Goal: Transaction & Acquisition: Purchase product/service

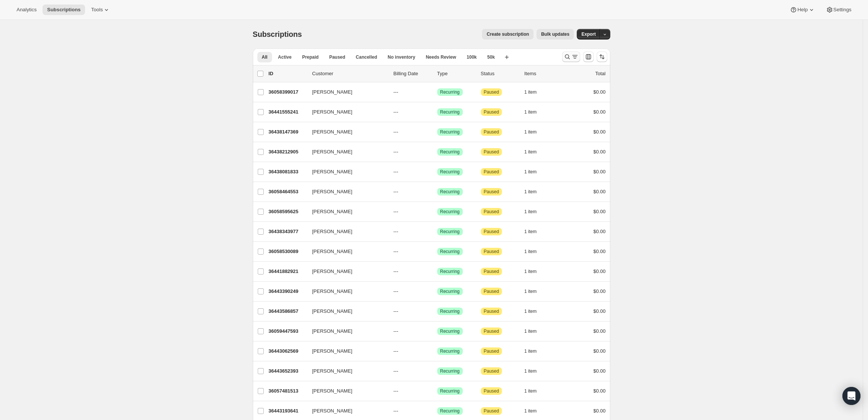
click at [571, 56] on icon "Search and filter results" at bounding box center [567, 57] width 8 height 8
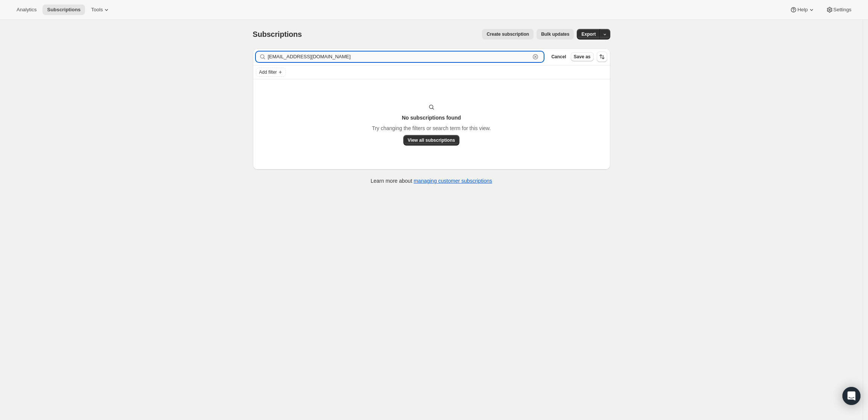
click at [456, 58] on input "chrisforsythe30@gmail.com" at bounding box center [399, 57] width 263 height 11
paste input "Chris Forsythe"
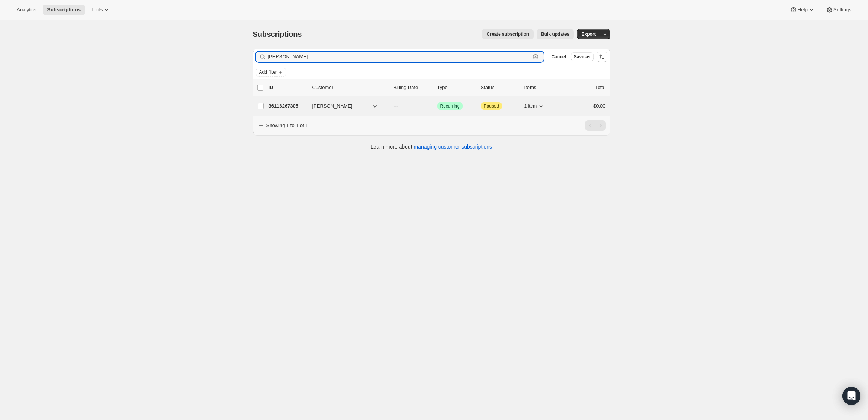
type input "Chris Forsythe"
click at [282, 103] on p "36116267305" at bounding box center [288, 106] width 38 height 8
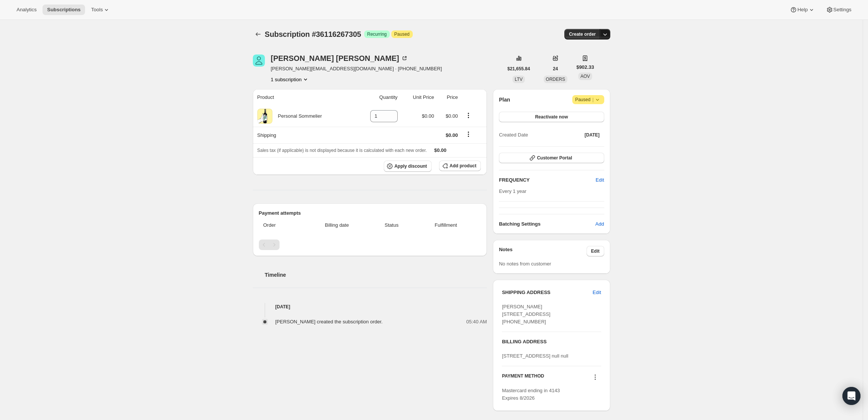
click at [607, 32] on icon "button" at bounding box center [605, 34] width 8 height 8
click at [599, 64] on span "Create custom one-time order" at bounding box center [575, 63] width 65 height 6
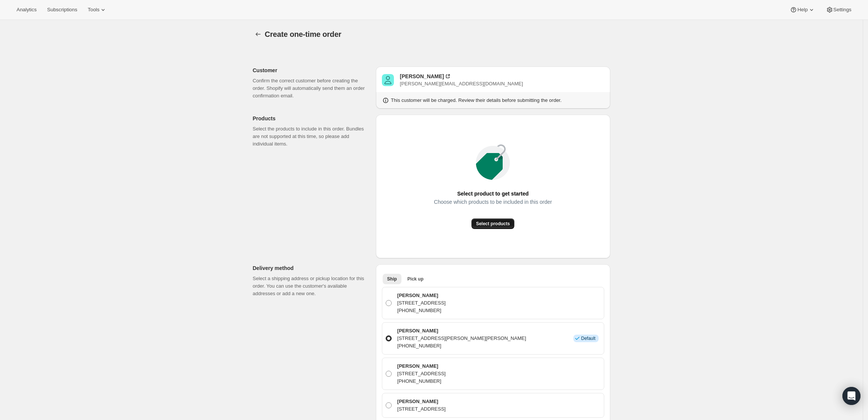
click at [507, 220] on button "Select products" at bounding box center [492, 224] width 43 height 11
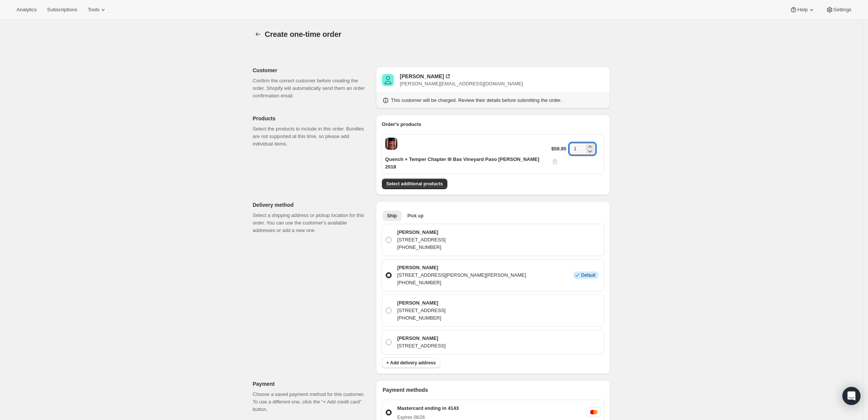
drag, startPoint x: 577, startPoint y: 145, endPoint x: 565, endPoint y: 147, distance: 12.2
click at [565, 147] on div "$59.95 1" at bounding box center [575, 154] width 49 height 23
type input "3"
click at [657, 158] on div "Create one-time order. This page is ready Create one-time order Customer Confir…" at bounding box center [431, 344] width 862 height 648
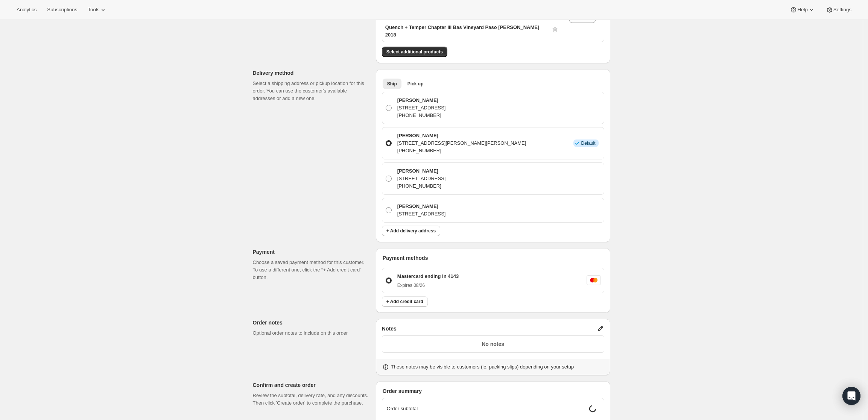
scroll to position [188, 0]
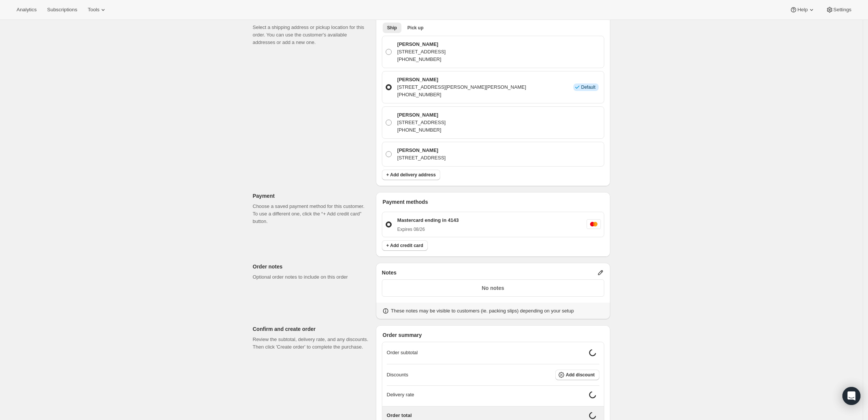
click at [603, 269] on icon at bounding box center [601, 273] width 8 height 8
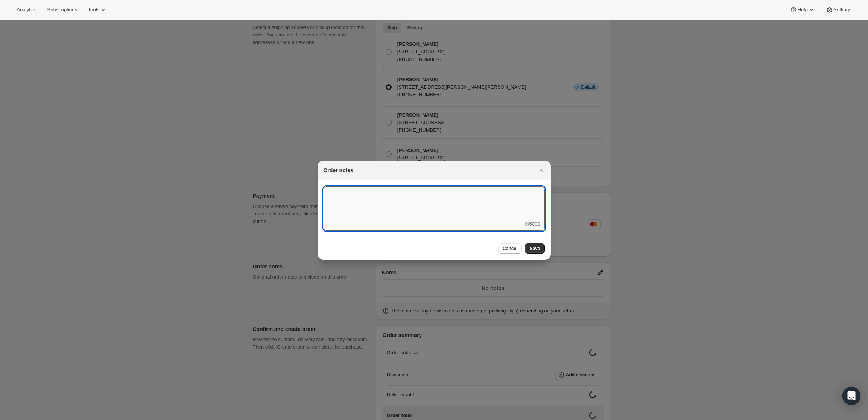
click at [468, 212] on textarea ":rdi:" at bounding box center [433, 204] width 221 height 34
type textarea "Temp Control"
click at [537, 246] on span "Save" at bounding box center [534, 249] width 11 height 6
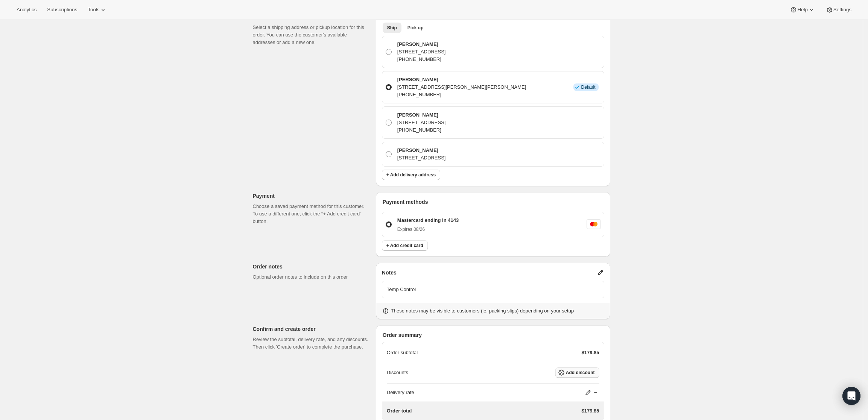
click at [574, 370] on span "Add discount" at bounding box center [580, 373] width 29 height 6
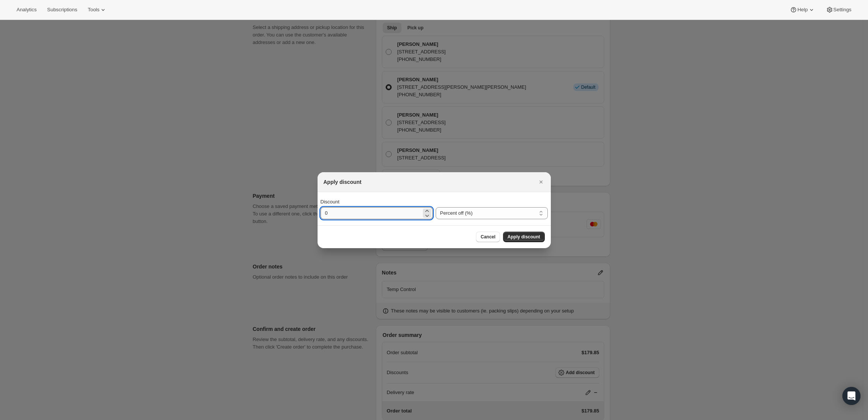
click at [409, 215] on input "0" at bounding box center [370, 213] width 101 height 12
type input "34"
click at [516, 234] on span "Apply discount" at bounding box center [523, 237] width 33 height 6
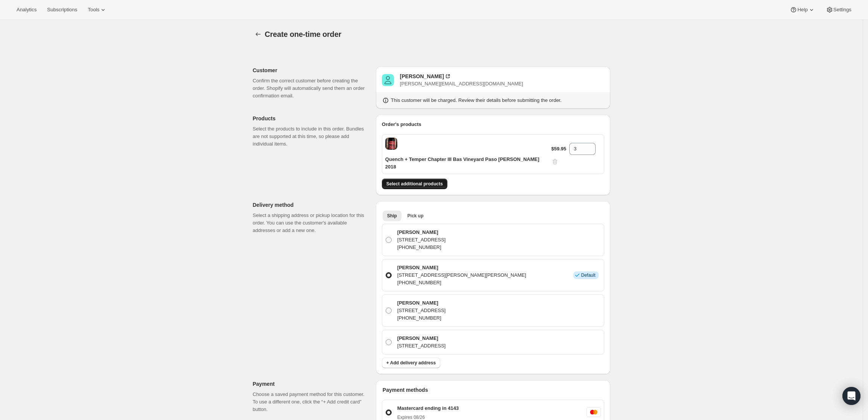
click at [416, 179] on button "Select additional products" at bounding box center [414, 184] width 65 height 11
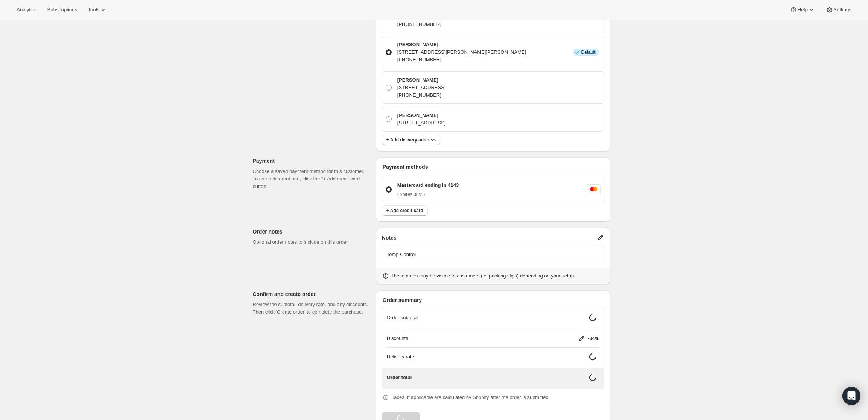
scroll to position [241, 0]
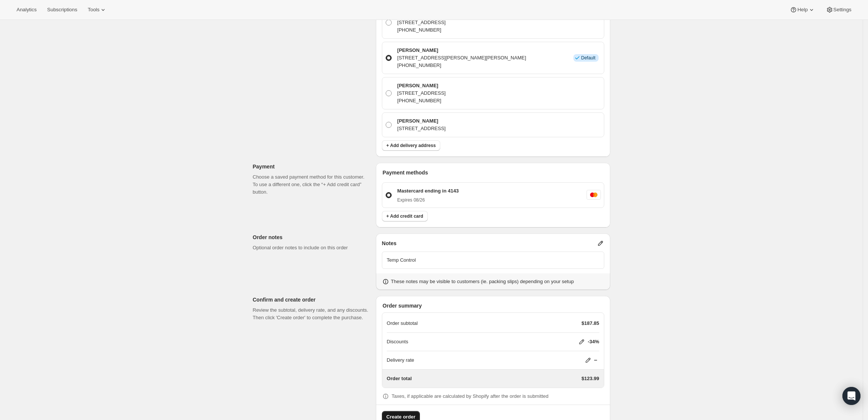
click at [402, 413] on span "Create order" at bounding box center [400, 417] width 29 height 8
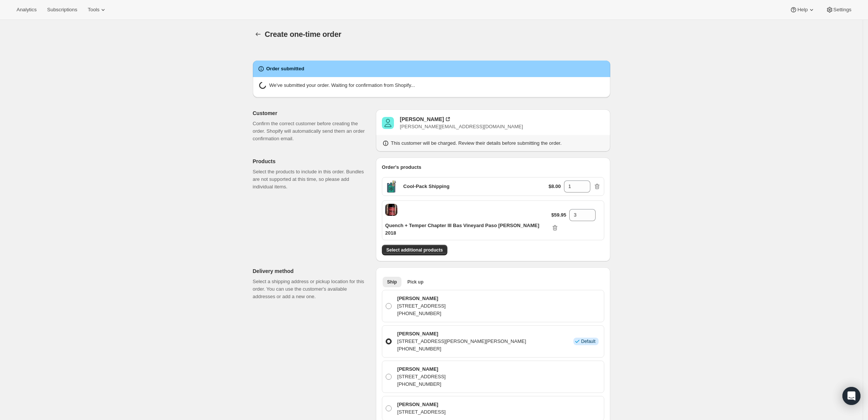
radio input "true"
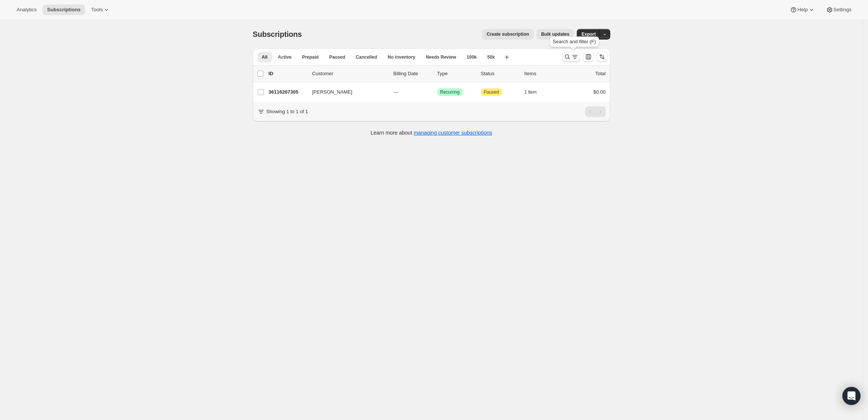
click at [568, 55] on icon "Search and filter results" at bounding box center [567, 57] width 5 height 5
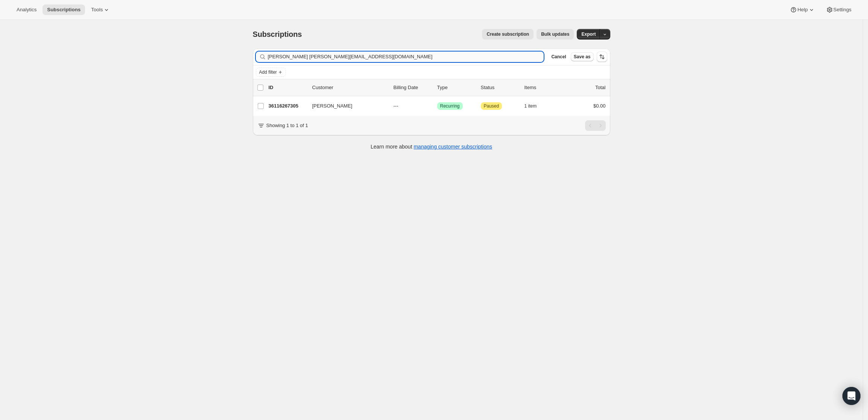
click at [464, 57] on input "Chris Forsythetalombardi@gmail.com" at bounding box center [406, 57] width 276 height 11
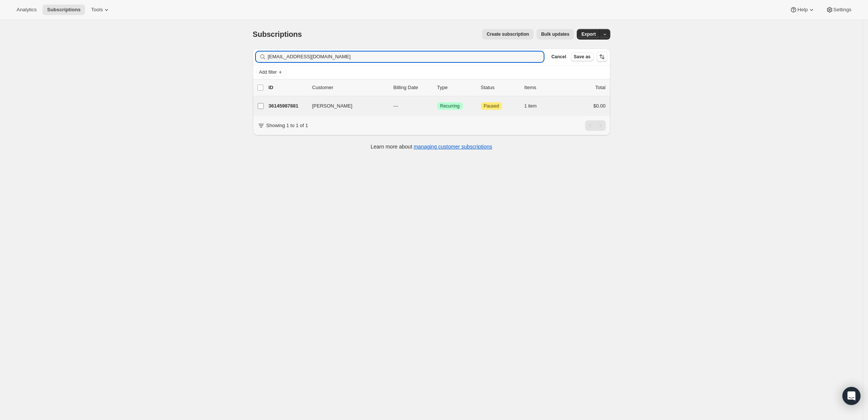
type input "talombardi@gmail.com"
click at [260, 106] on input "Thomas Lombardi" at bounding box center [261, 106] width 6 height 6
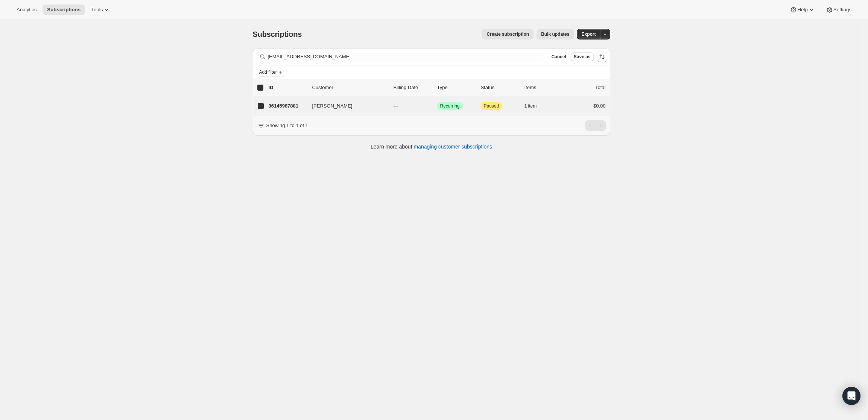
checkbox input "true"
click at [607, 30] on button "button" at bounding box center [605, 34] width 11 height 11
click at [666, 50] on div "Subscriptions. This page is ready Subscriptions Create subscription Bulk update…" at bounding box center [431, 230] width 862 height 420
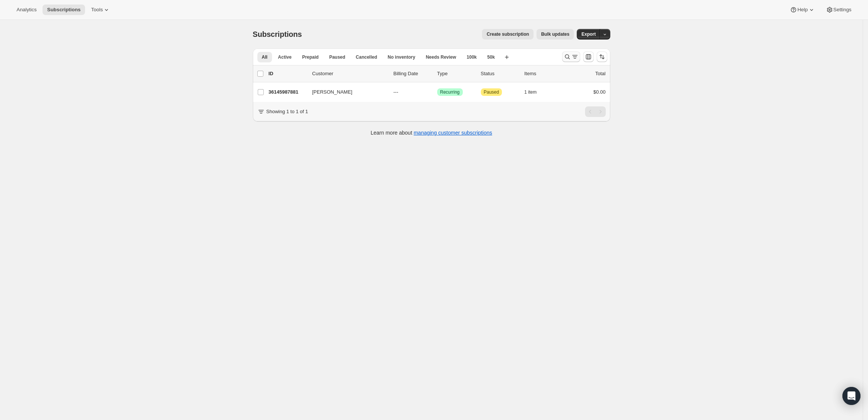
click at [569, 56] on icon "Search and filter results" at bounding box center [567, 57] width 8 height 8
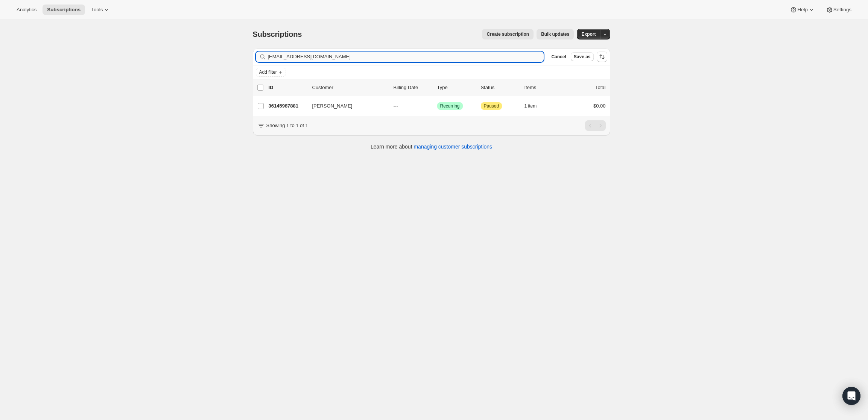
click at [496, 54] on input "talombardi@gmail.com" at bounding box center [406, 57] width 276 height 11
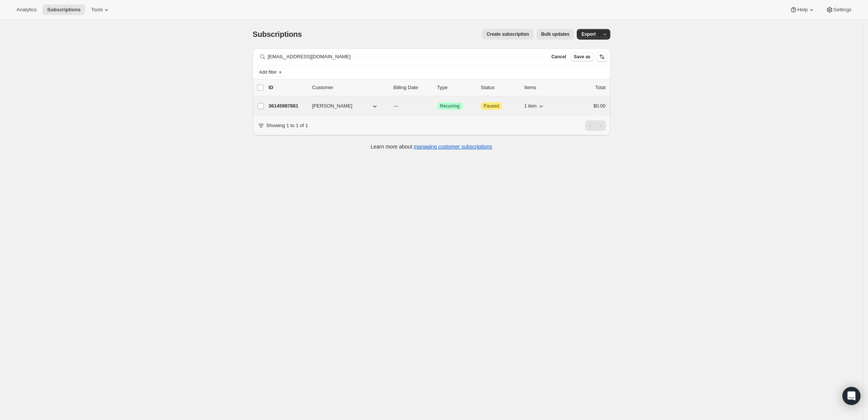
click at [290, 102] on p "36145987881" at bounding box center [288, 106] width 38 height 8
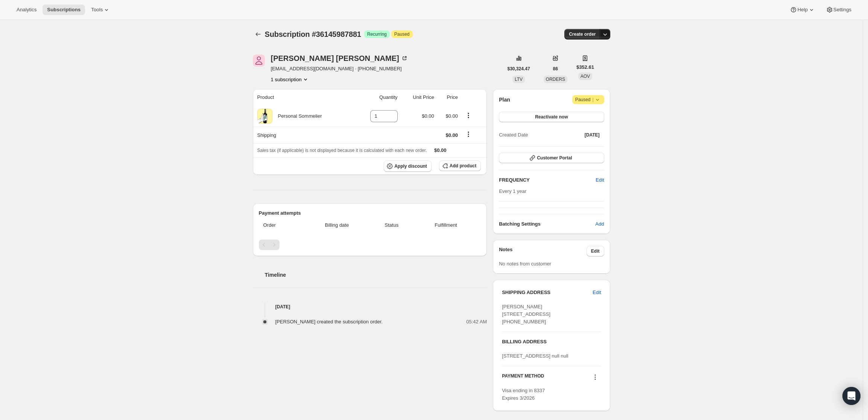
click at [607, 33] on icon "button" at bounding box center [605, 34] width 8 height 8
click at [598, 61] on span "Create custom one-time order" at bounding box center [575, 63] width 65 height 6
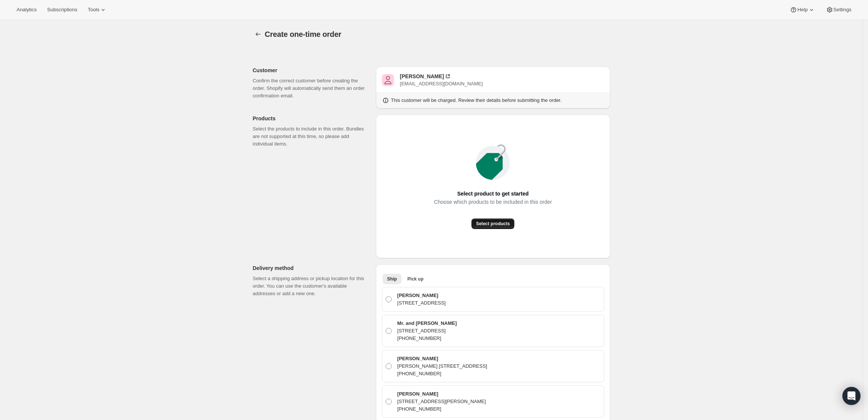
click at [499, 225] on span "Select products" at bounding box center [493, 224] width 34 height 6
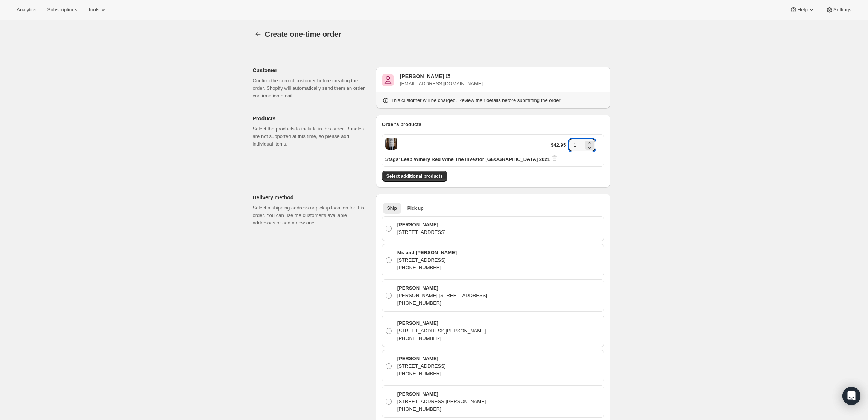
drag, startPoint x: 580, startPoint y: 144, endPoint x: 565, endPoint y: 145, distance: 14.7
click at [565, 145] on div "$42.95 1" at bounding box center [576, 150] width 50 height 23
type input "3"
click at [716, 242] on div "Create one-time order. This page is ready Create one-time order Customer Confir…" at bounding box center [431, 407] width 862 height 775
click at [419, 171] on button "Select additional products" at bounding box center [414, 176] width 65 height 11
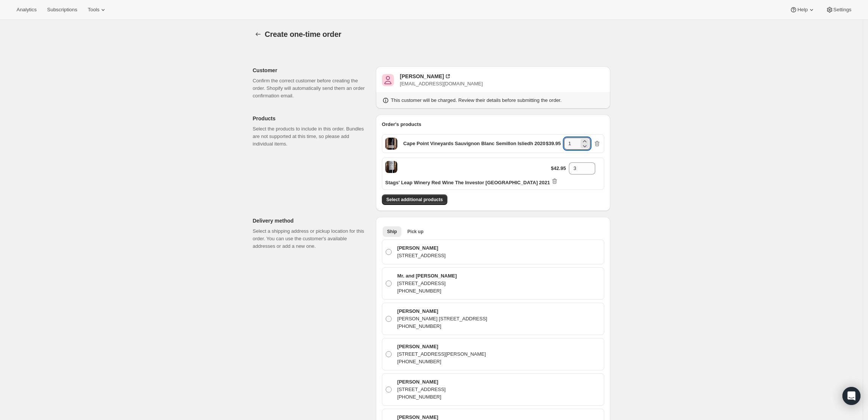
drag, startPoint x: 577, startPoint y: 147, endPoint x: 559, endPoint y: 146, distance: 18.8
click at [559, 146] on div "$39.95 1" at bounding box center [573, 144] width 55 height 12
type input "3"
click at [665, 166] on div "Create one-time order. This page is ready Create one-time order Customer Confir…" at bounding box center [431, 419] width 862 height 798
click at [412, 194] on button "Select additional products" at bounding box center [414, 199] width 65 height 11
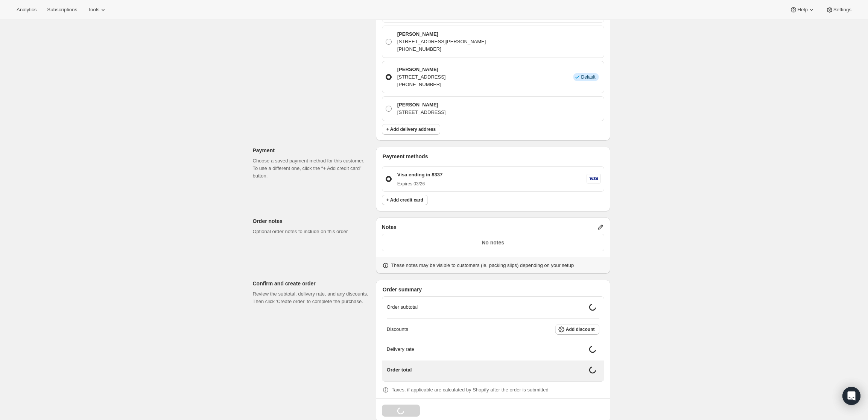
scroll to position [401, 0]
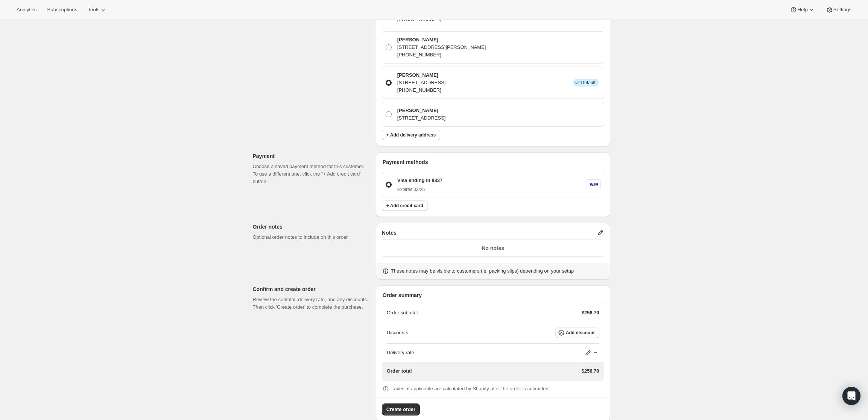
click at [604, 229] on icon at bounding box center [601, 233] width 8 height 8
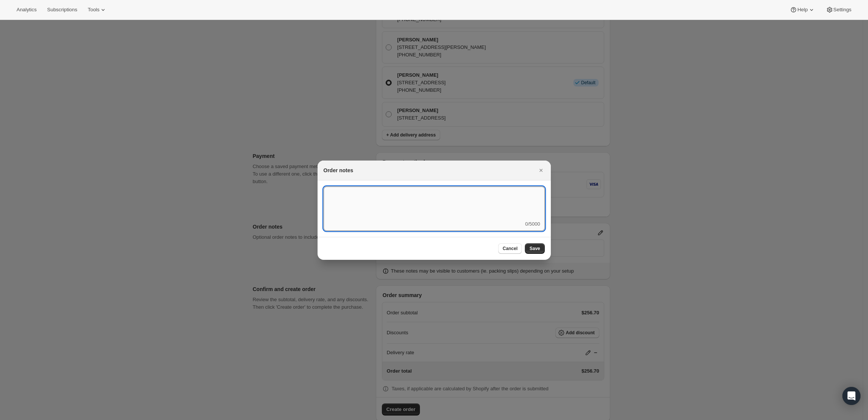
click at [448, 200] on textarea ":r41:" at bounding box center [433, 204] width 221 height 34
type textarea "Temp Control"
click at [538, 247] on span "Save" at bounding box center [534, 249] width 11 height 6
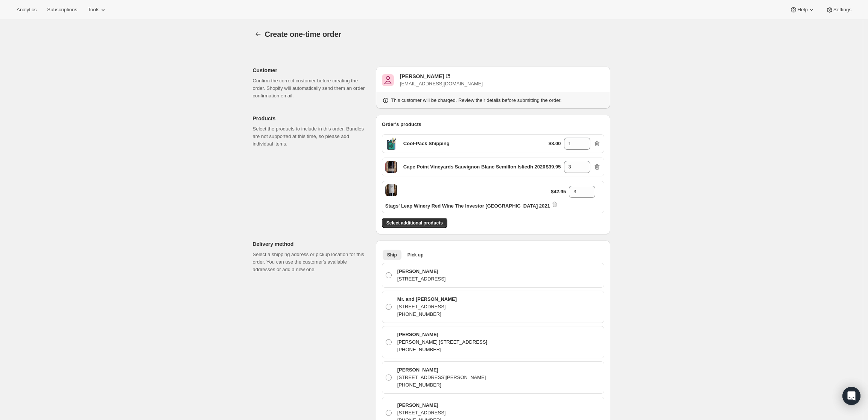
scroll to position [401, 0]
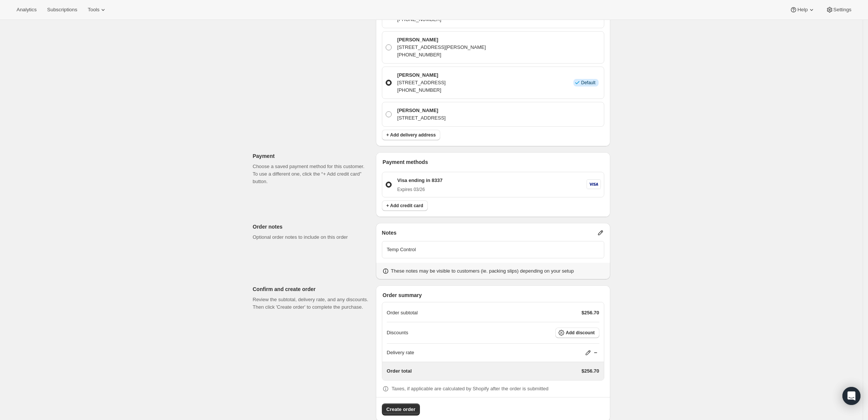
click at [590, 349] on icon at bounding box center [588, 353] width 8 height 8
click at [583, 364] on input "0" at bounding box center [592, 367] width 68 height 12
type input "0"
click at [583, 389] on button "Save" at bounding box center [587, 385] width 20 height 11
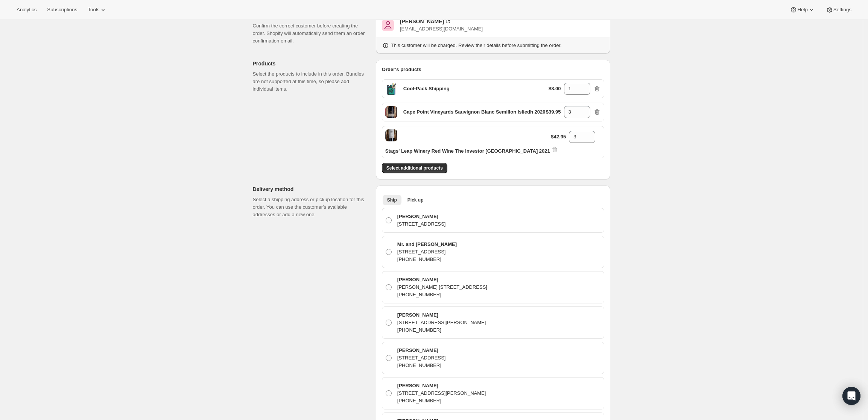
scroll to position [0, 0]
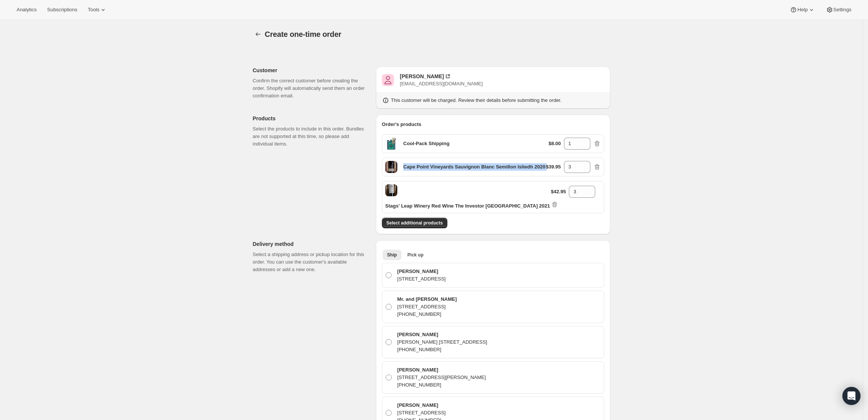
drag, startPoint x: 546, startPoint y: 167, endPoint x: 407, endPoint y: 174, distance: 139.0
click at [407, 174] on div "Cape Point Vineyards Sauvignon Blanc Semillon Isliedh 2020 $39.95 3" at bounding box center [493, 167] width 222 height 19
copy p "Cape Point Vineyards Sauvignon Blanc Semillon Isliedh 2020"
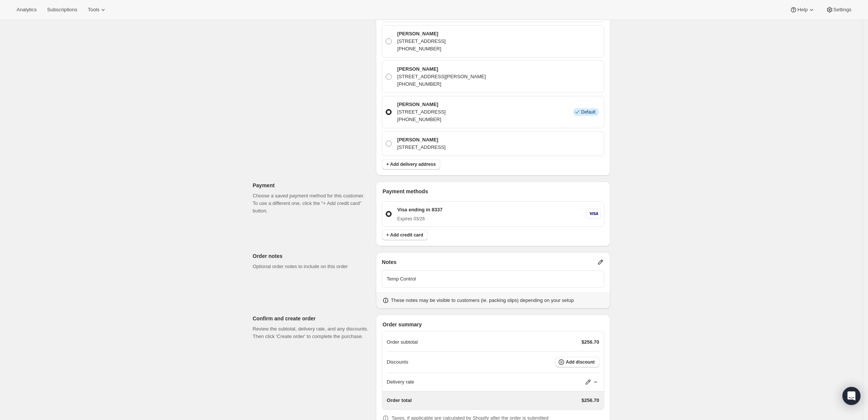
scroll to position [401, 0]
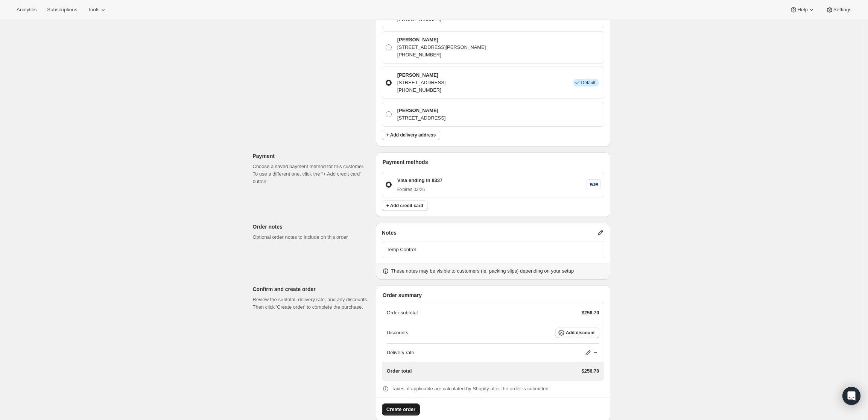
click at [408, 406] on span "Create order" at bounding box center [400, 410] width 29 height 8
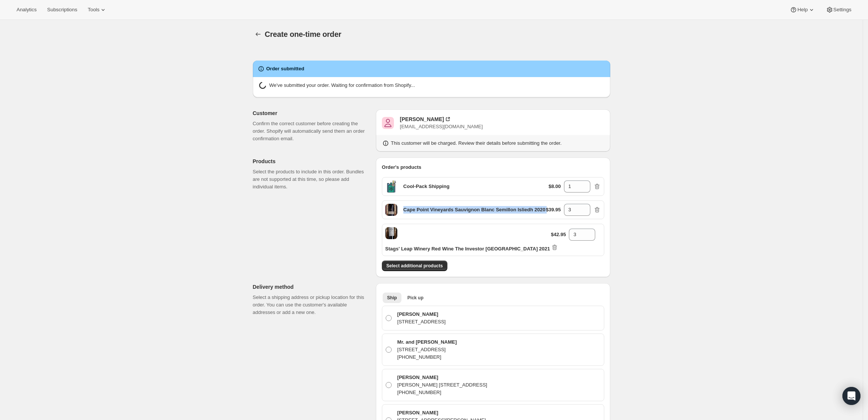
radio input "true"
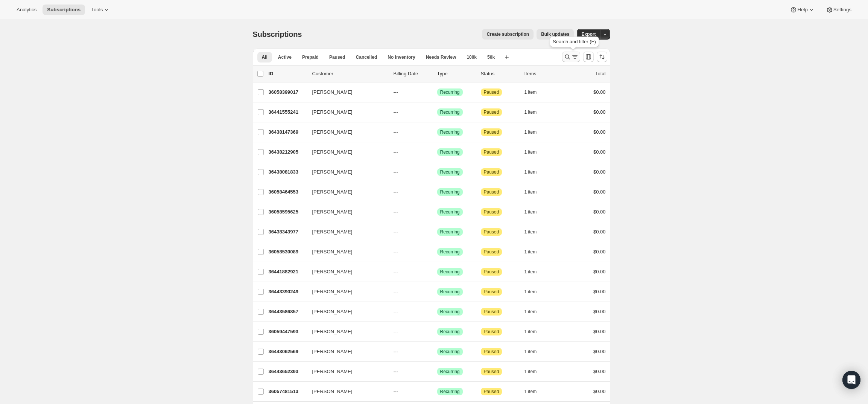
click at [569, 56] on icon "Search and filter results" at bounding box center [567, 57] width 8 height 8
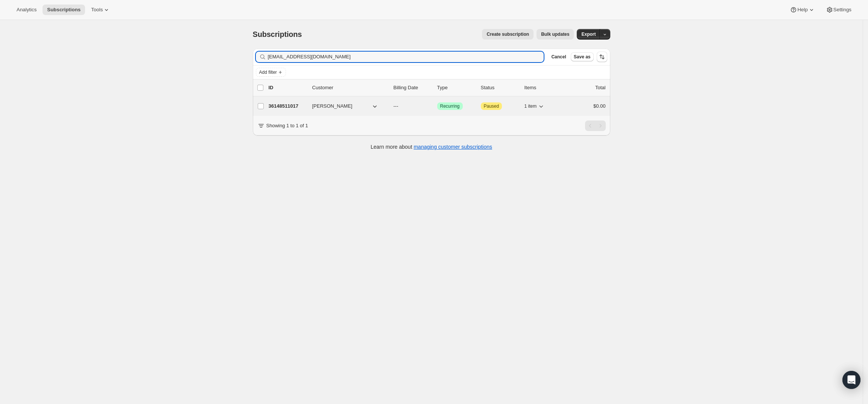
type input "[EMAIL_ADDRESS][DOMAIN_NAME]"
click at [285, 107] on p "36148511017" at bounding box center [288, 106] width 38 height 8
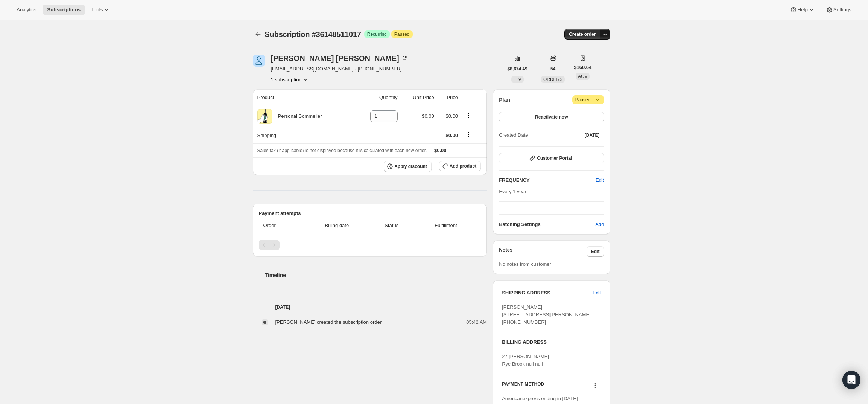
click at [605, 31] on icon "button" at bounding box center [605, 34] width 8 height 8
click at [592, 60] on span "Create custom one-time order" at bounding box center [575, 63] width 65 height 6
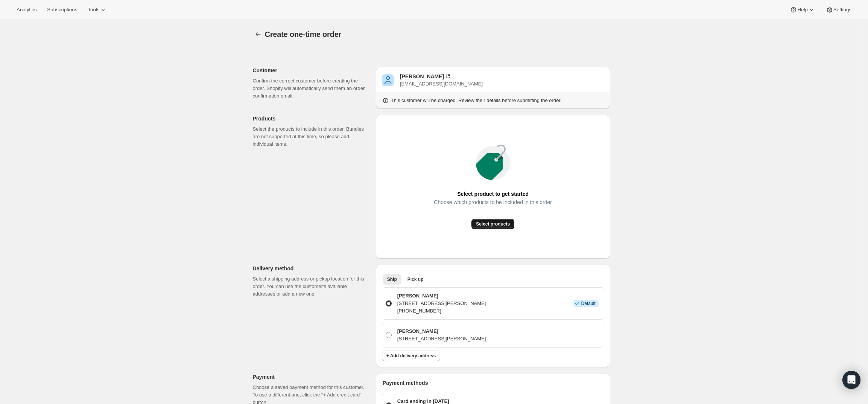
click at [488, 219] on button "Select products" at bounding box center [492, 224] width 43 height 11
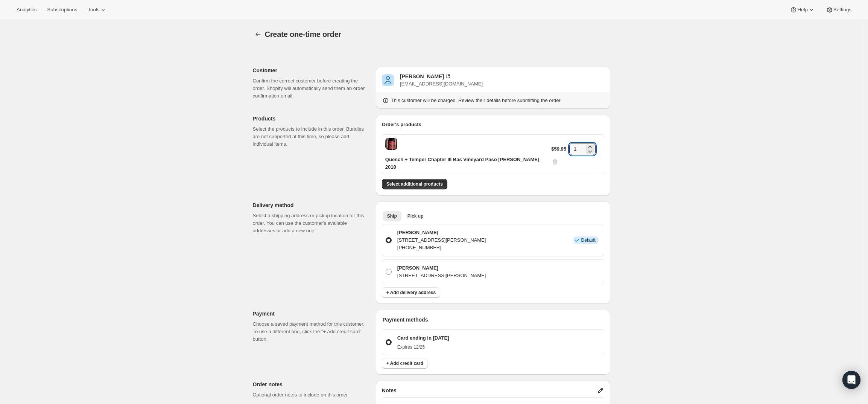
drag, startPoint x: 574, startPoint y: 146, endPoint x: 542, endPoint y: 149, distance: 32.2
click at [542, 149] on div "Quench + Temper Chapter III Bas Vineyard Paso [PERSON_NAME] 2018 $59.95 1" at bounding box center [493, 154] width 222 height 40
type input "3"
click at [668, 185] on div "Create one-time order. This page is ready Create one-time order Customer Confir…" at bounding box center [431, 309] width 862 height 578
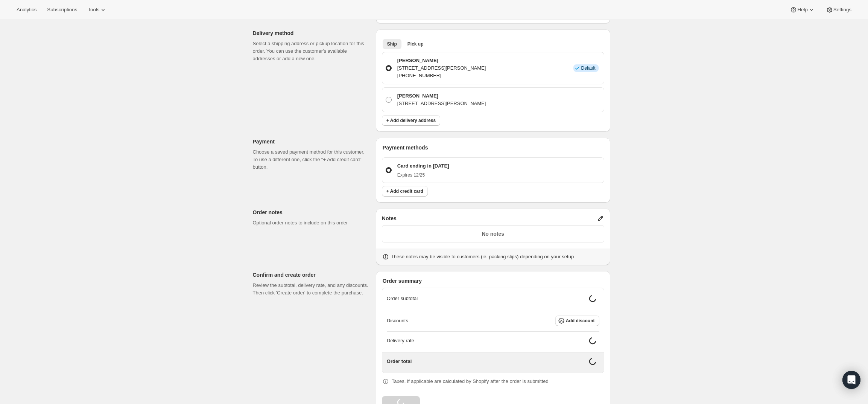
scroll to position [166, 0]
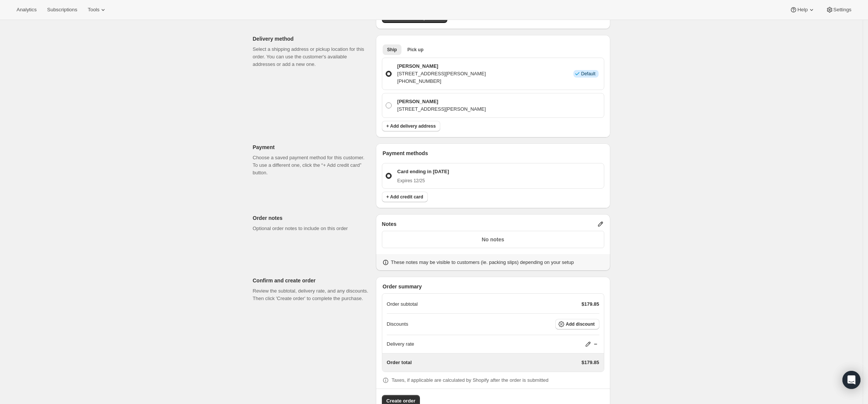
click at [603, 214] on div "Notes No notes These notes may be visible to customers (ie. packing slips) depe…" at bounding box center [493, 242] width 234 height 56
click at [603, 220] on icon at bounding box center [601, 224] width 8 height 8
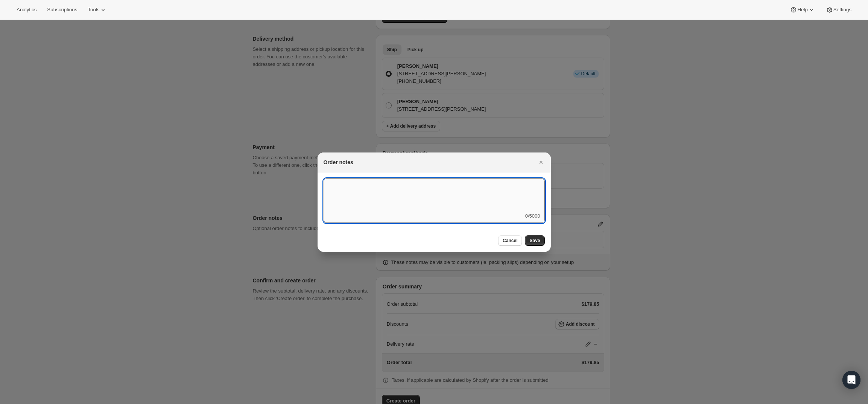
click at [491, 209] on textarea ":rd7:" at bounding box center [433, 195] width 221 height 34
type textarea "Temp Control"
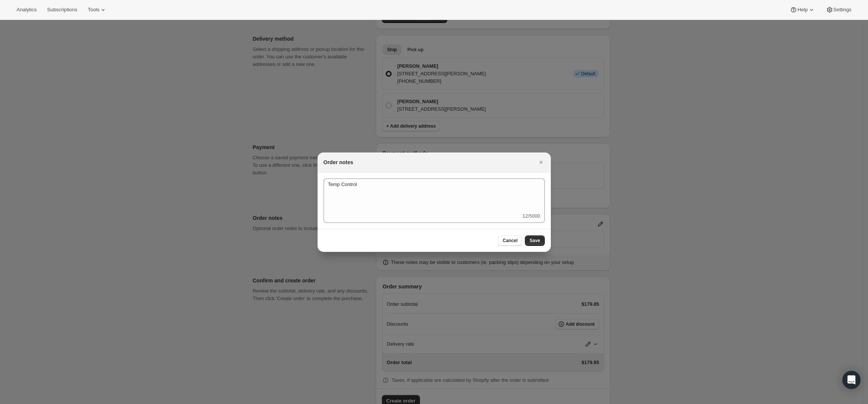
drag, startPoint x: 535, startPoint y: 240, endPoint x: 539, endPoint y: 239, distance: 3.8
click at [538, 240] on span "Save" at bounding box center [534, 240] width 11 height 6
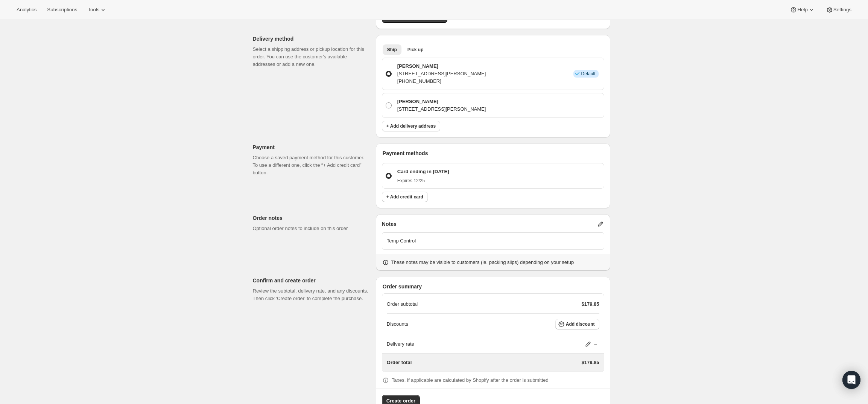
click at [706, 208] on div "Create one-time order. This page is ready Create one-time order Customer Confir…" at bounding box center [431, 139] width 862 height 571
click at [589, 340] on icon at bounding box center [588, 344] width 8 height 8
click at [574, 353] on input "0" at bounding box center [592, 351] width 68 height 12
click at [584, 367] on span "Save" at bounding box center [586, 368] width 11 height 6
click at [591, 319] on button "Add discount" at bounding box center [577, 324] width 44 height 11
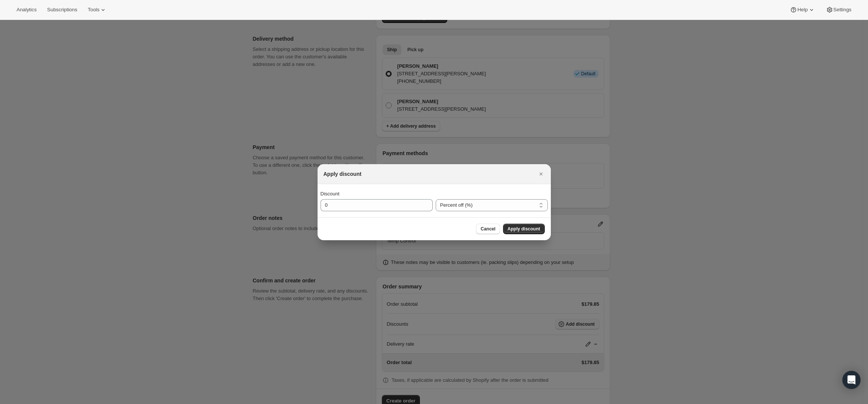
scroll to position [0, 0]
click at [399, 202] on input "0" at bounding box center [370, 205] width 101 height 12
type input "34"
click at [526, 229] on span "Apply discount" at bounding box center [523, 229] width 33 height 6
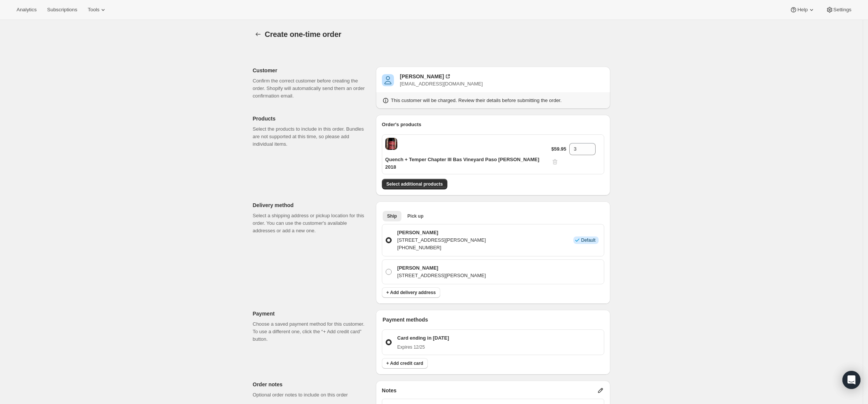
scroll to position [163, 0]
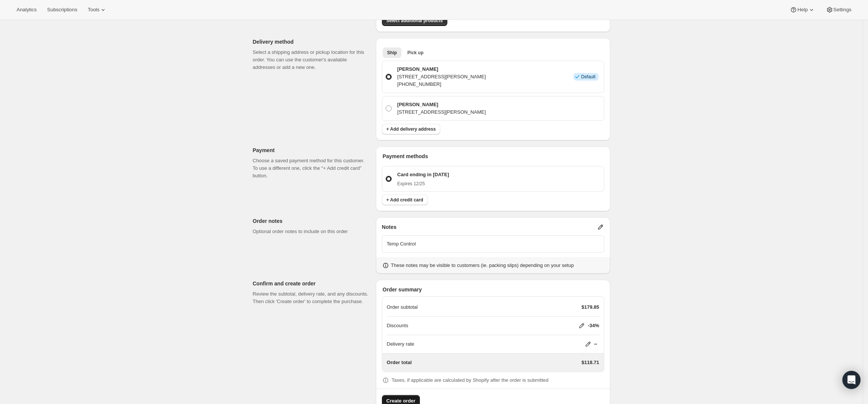
click at [400, 397] on span "Create order" at bounding box center [400, 401] width 29 height 8
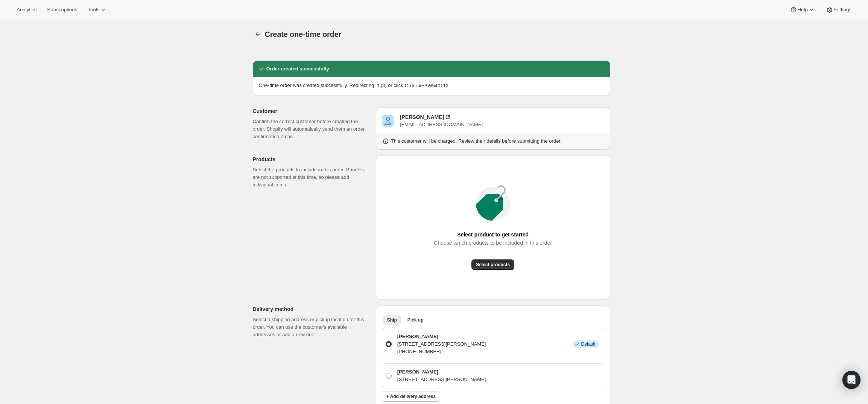
radio input "true"
